Goal: Transaction & Acquisition: Download file/media

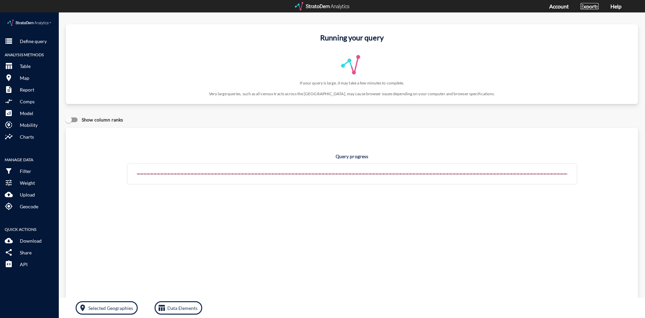
click at [590, 8] on link "Exports" at bounding box center [590, 6] width 18 height 6
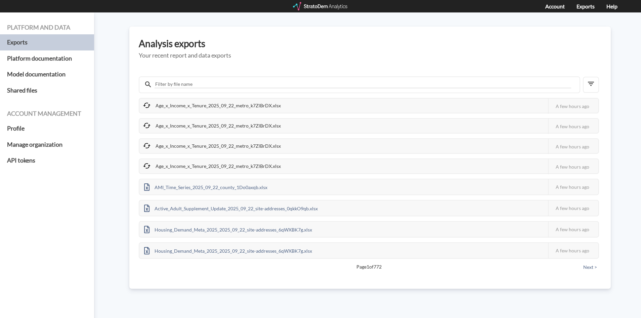
click at [244, 168] on div "Age_x_Income_x_Tenure_2025_09_22_metro_k7ZlBrDX.xlsx" at bounding box center [212, 166] width 146 height 14
click at [297, 156] on div "Age_x_Income_x_Tenure_2025_09_22_metro_k7ZlBrDX.xlsx This job failed The Strato…" at bounding box center [369, 178] width 460 height 161
